Goal: Transaction & Acquisition: Purchase product/service

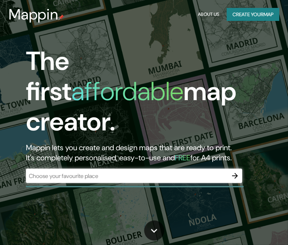
click at [116, 169] on div "​" at bounding box center [134, 176] width 216 height 14
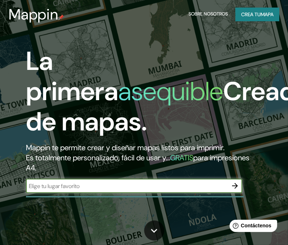
click at [90, 187] on input "text" at bounding box center [127, 186] width 202 height 8
click at [89, 188] on input "text" at bounding box center [127, 186] width 202 height 8
click at [72, 188] on input "plaza sa" at bounding box center [127, 186] width 202 height 8
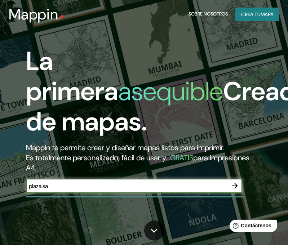
paste input "Cineplanet [GEOGRAPHIC_DATA][DATE][PERSON_NAME]"
type input "Cineplanet [GEOGRAPHIC_DATA][DATE][PERSON_NAME]"
click at [231, 187] on icon "button" at bounding box center [235, 186] width 9 height 9
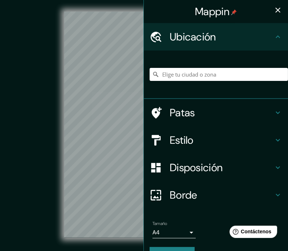
click at [276, 8] on icon "button" at bounding box center [278, 10] width 5 height 5
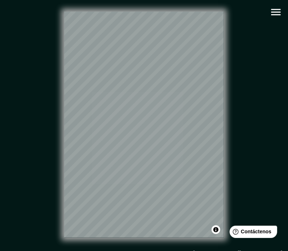
click at [276, 8] on icon "button" at bounding box center [276, 12] width 13 height 13
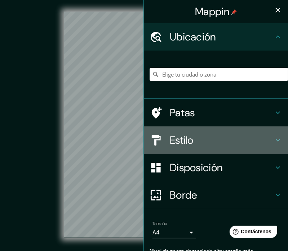
click at [180, 141] on font "Estilo" at bounding box center [182, 140] width 24 height 14
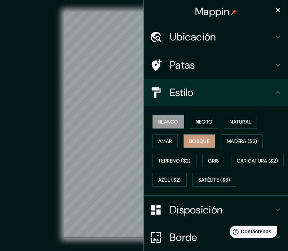
click at [195, 140] on font "Bosque" at bounding box center [199, 141] width 20 height 6
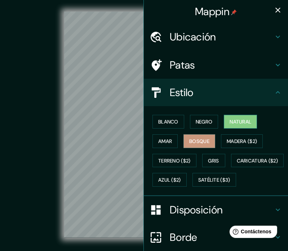
click at [235, 123] on font "Natural" at bounding box center [241, 121] width 22 height 6
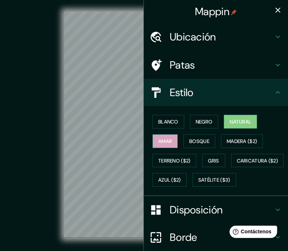
click at [160, 137] on font "Amar" at bounding box center [165, 140] width 14 height 9
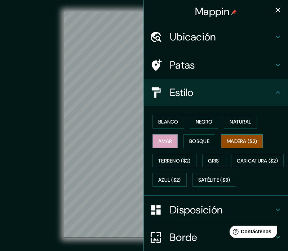
click at [235, 137] on font "Madera ($2)" at bounding box center [242, 140] width 30 height 9
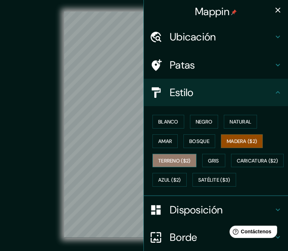
click at [170, 161] on font "Terreno ($2)" at bounding box center [174, 160] width 32 height 6
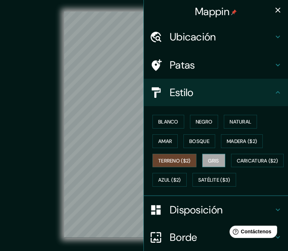
click at [216, 157] on font "Gris" at bounding box center [213, 160] width 11 height 6
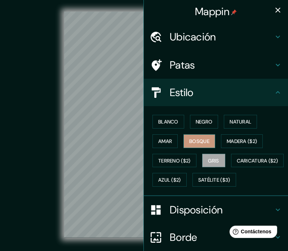
drag, startPoint x: 170, startPoint y: 144, endPoint x: 184, endPoint y: 143, distance: 13.7
click at [183, 144] on div "Blanco Negro Natural Amar Bosque Madera ($2) Terreno ($2) Gris Caricatura ($2) …" at bounding box center [219, 151] width 138 height 78
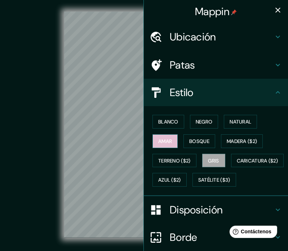
click at [166, 142] on font "Amar" at bounding box center [165, 141] width 14 height 6
click at [273, 16] on button "button" at bounding box center [278, 10] width 14 height 14
